Goal: Check status: Verify the current state of an ongoing process or item

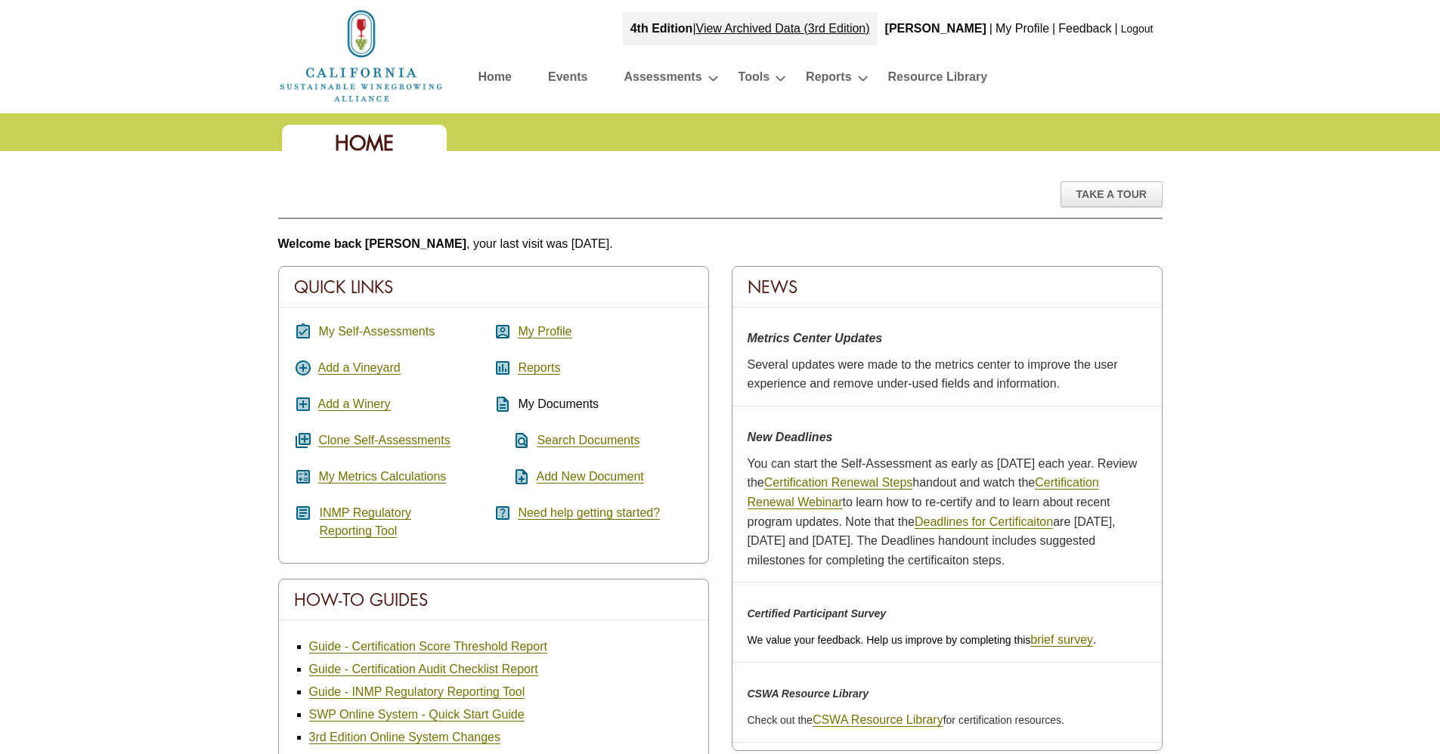
click at [389, 329] on link "My Self-Assessments" at bounding box center [376, 332] width 116 height 14
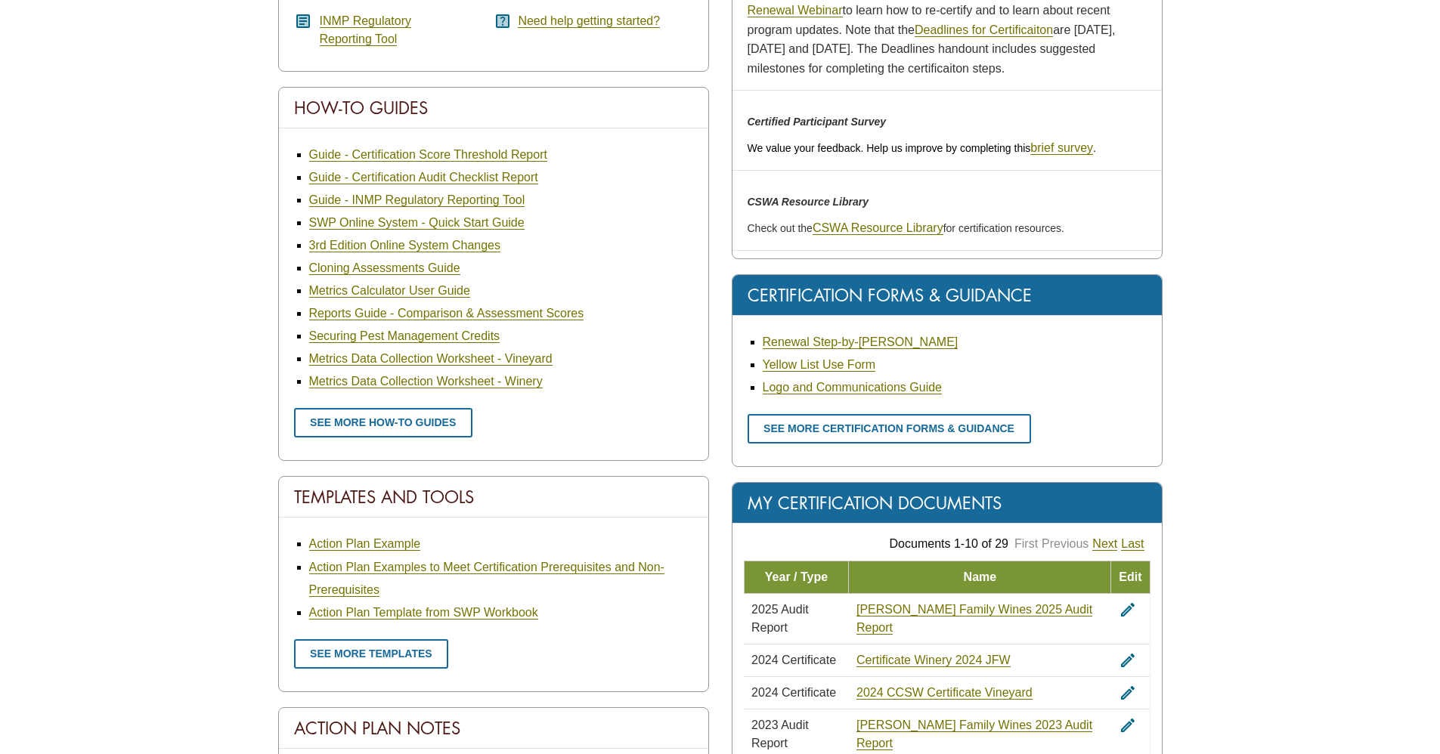
scroll to position [570, 0]
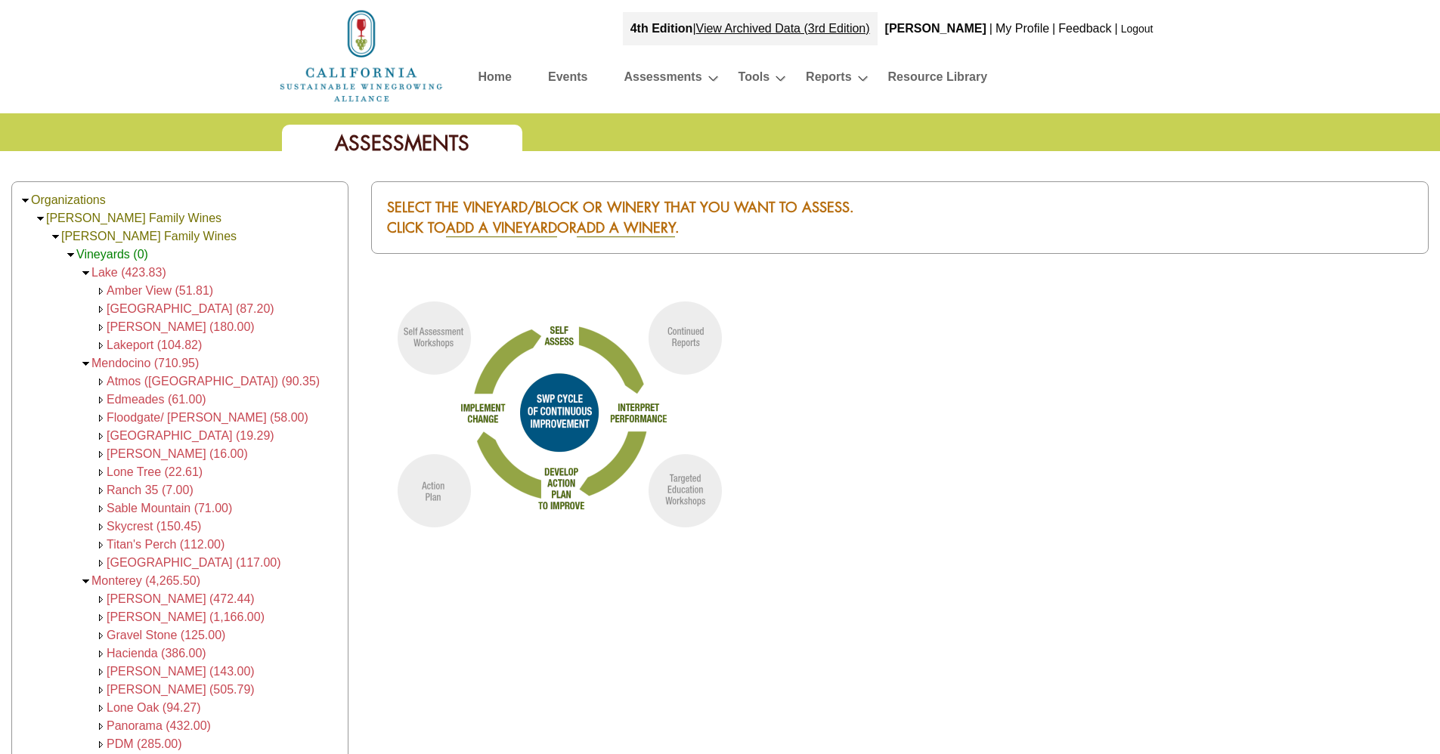
click at [494, 70] on link "Home" at bounding box center [494, 80] width 33 height 26
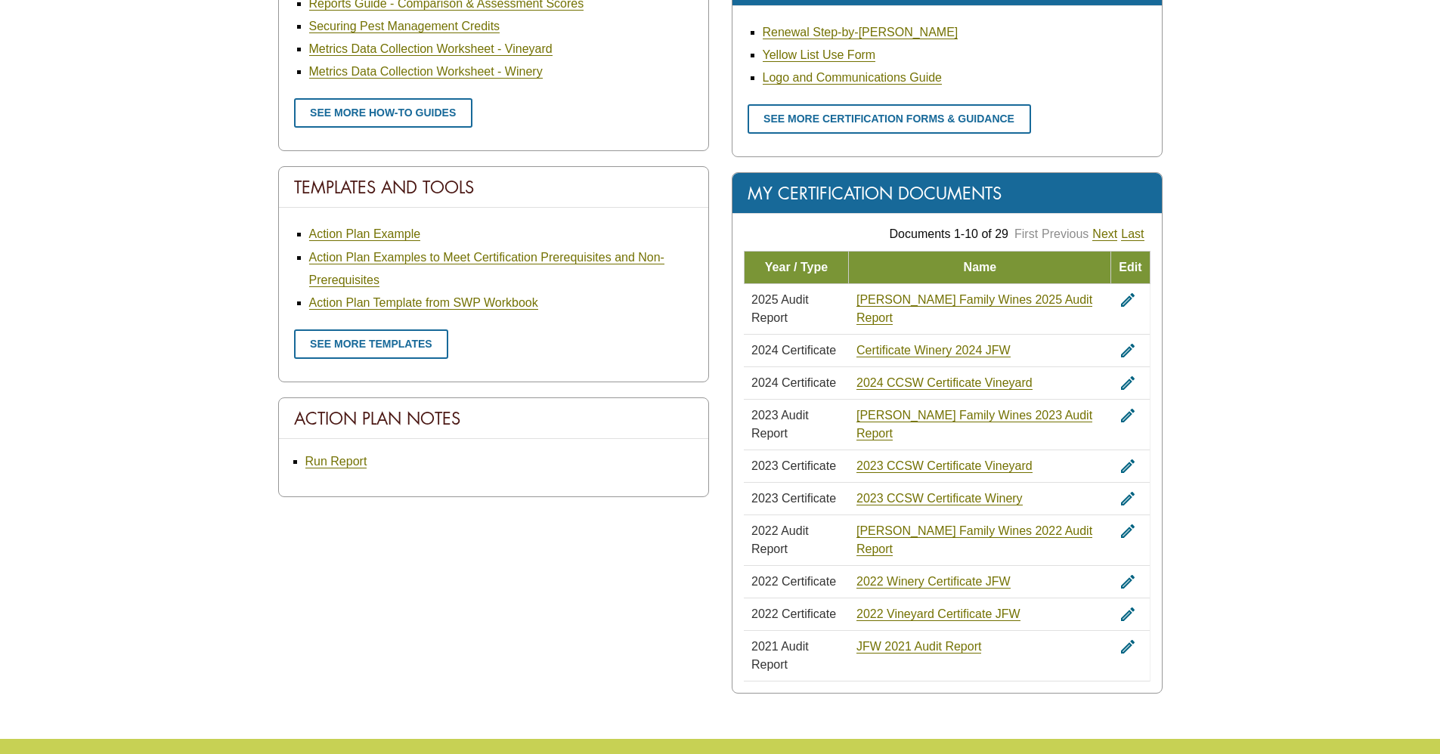
scroll to position [831, 0]
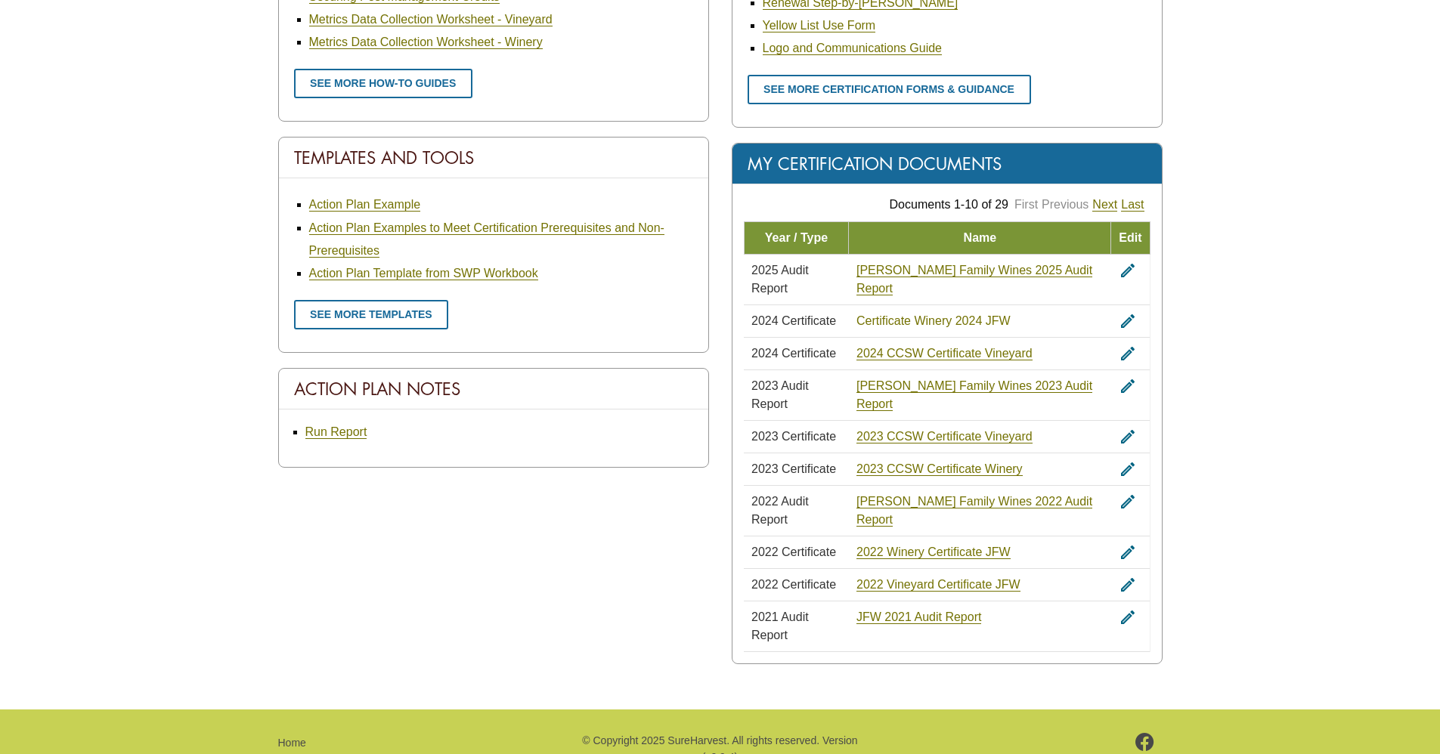
click at [992, 314] on link "Certificate Winery 2024 JFW" at bounding box center [933, 321] width 154 height 14
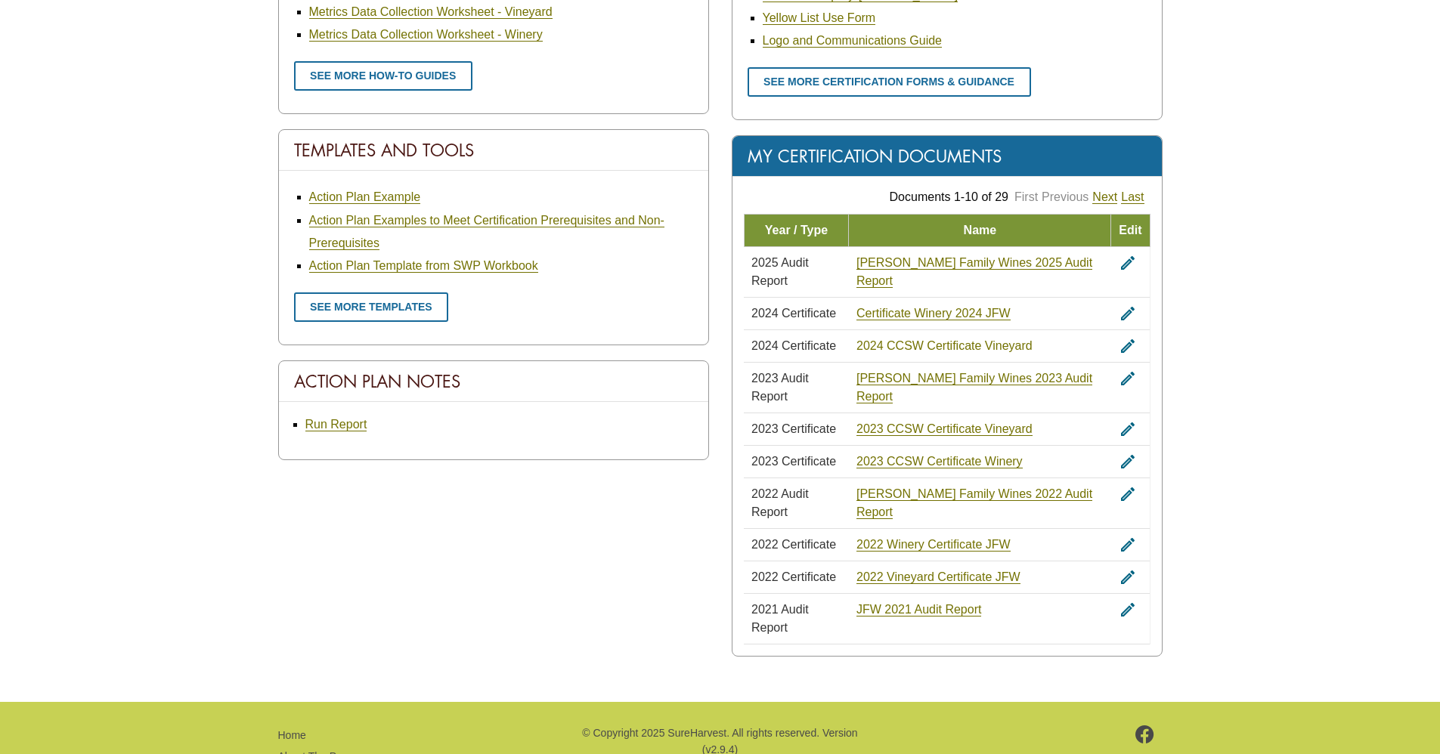
click at [1029, 339] on link "2024 CCSW Certificate Vineyard" at bounding box center [944, 346] width 176 height 14
